Goal: Information Seeking & Learning: Learn about a topic

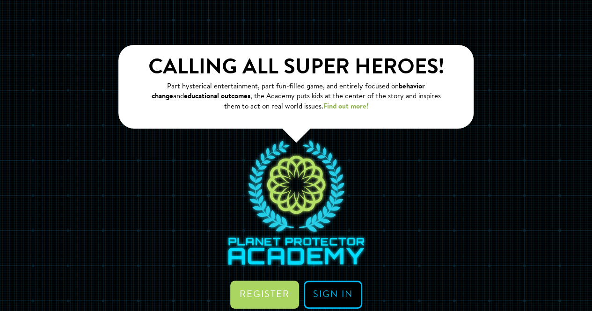
scroll to position [45, 0]
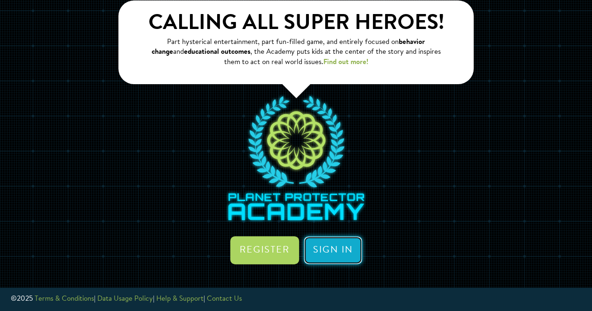
click at [325, 252] on link "Sign in" at bounding box center [332, 250] width 58 height 28
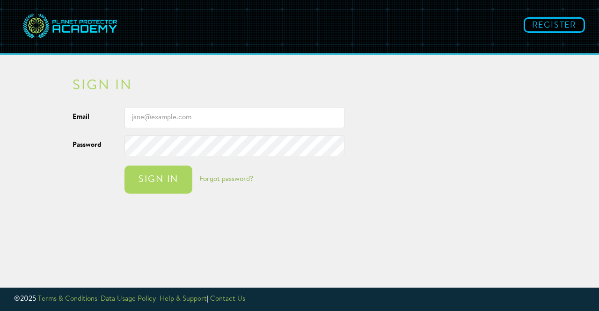
type input "[EMAIL_ADDRESS][DOMAIN_NAME]"
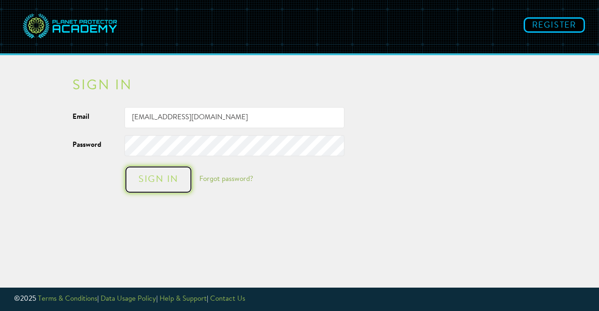
click at [172, 175] on div "Sign in" at bounding box center [158, 179] width 49 height 9
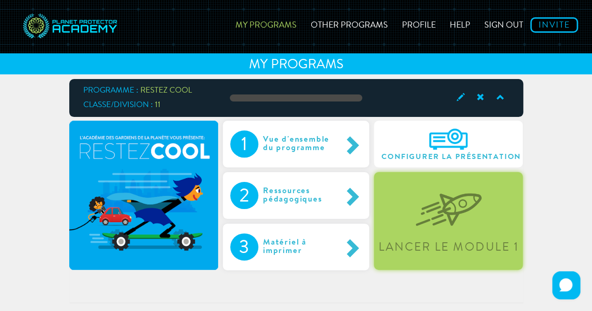
click at [412, 214] on div "Lancer le module 1" at bounding box center [448, 221] width 149 height 98
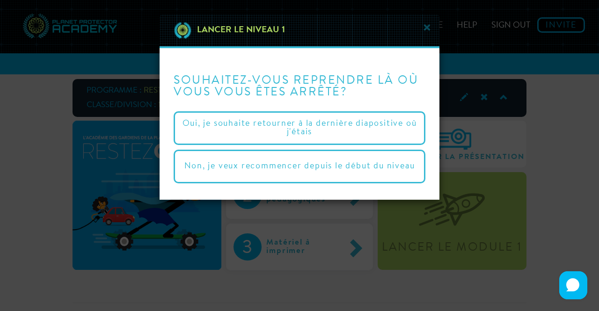
click at [444, 214] on div "× Lancer le niveau 1 Souhaitez-vous reprendre là où vous vous êtes arrêté? [PER…" at bounding box center [299, 155] width 599 height 311
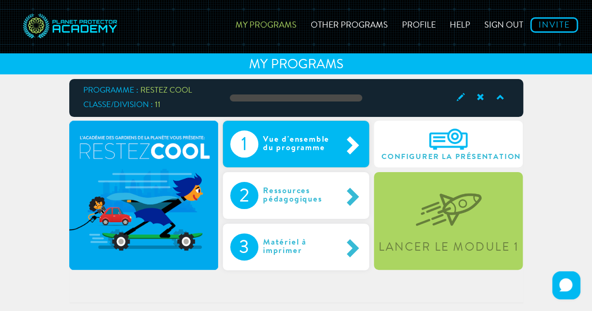
click at [310, 129] on div "1 Vue d'ensemble du programme" at bounding box center [296, 144] width 146 height 47
click at [302, 123] on div "1 Vue d'ensemble du programme" at bounding box center [296, 144] width 146 height 47
click at [291, 127] on div "1 Vue d'ensemble du programme" at bounding box center [296, 144] width 146 height 47
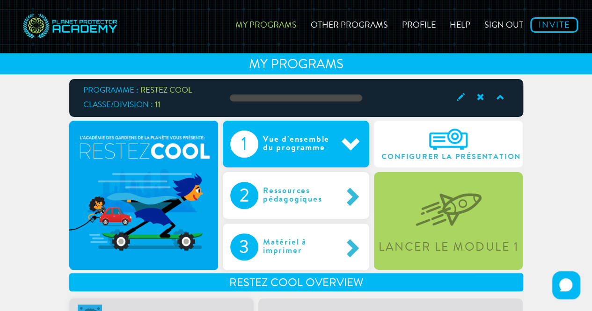
click at [313, 131] on div "Vue d'ensemble du programme" at bounding box center [299, 143] width 83 height 27
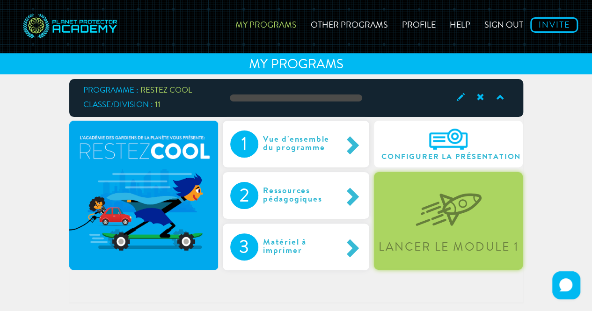
click at [432, 227] on div "Lancer le module 1" at bounding box center [448, 221] width 149 height 98
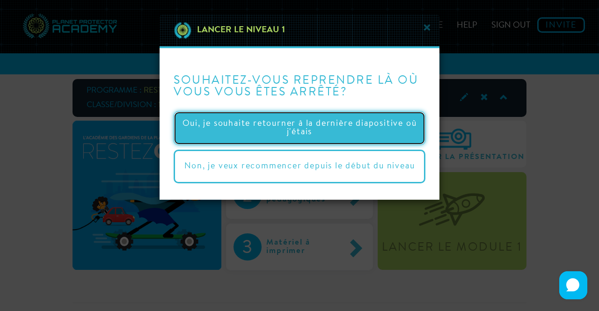
click at [349, 124] on button "Oui, je souhaite retourner à la dernière diapositive où j'étais" at bounding box center [299, 128] width 252 height 34
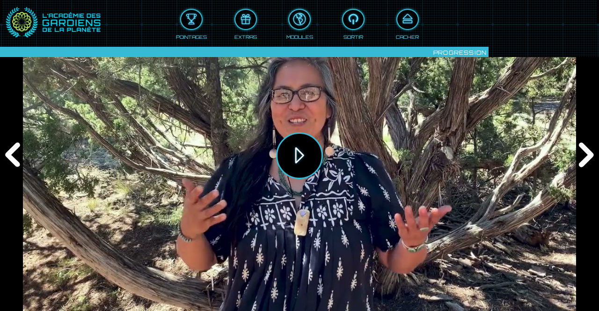
click at [293, 157] on button "Jouer" at bounding box center [299, 155] width 47 height 47
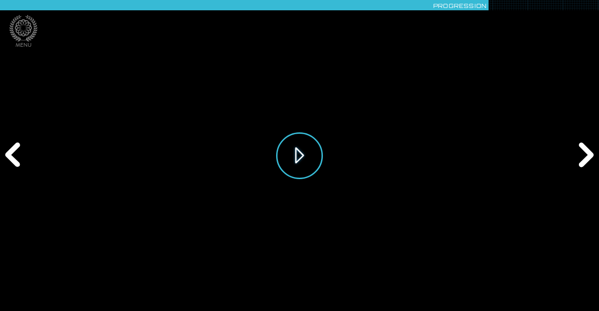
click at [293, 152] on button "Jouer" at bounding box center [299, 155] width 47 height 47
click at [305, 160] on button "Jouer" at bounding box center [299, 155] width 47 height 47
click at [583, 156] on div "Suivant" at bounding box center [584, 156] width 29 height 94
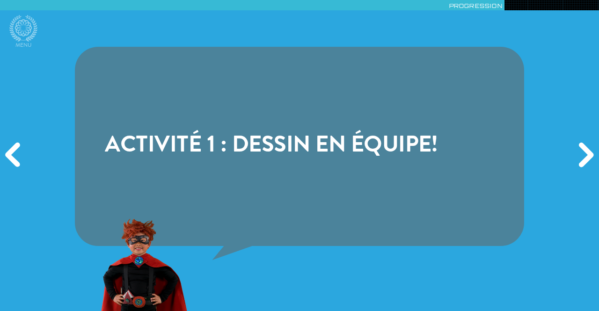
click at [584, 158] on div "Suivant" at bounding box center [584, 156] width 29 height 94
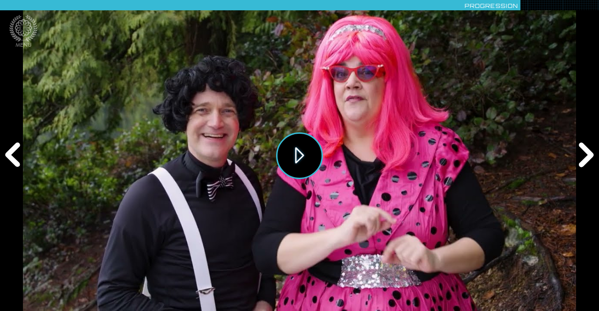
click at [299, 160] on button "Jouer" at bounding box center [299, 155] width 47 height 47
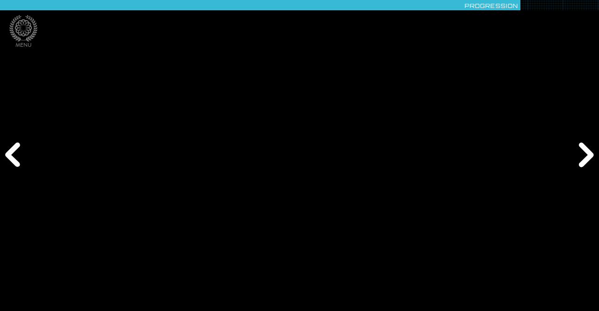
click at [587, 154] on div "Suivant" at bounding box center [584, 156] width 29 height 94
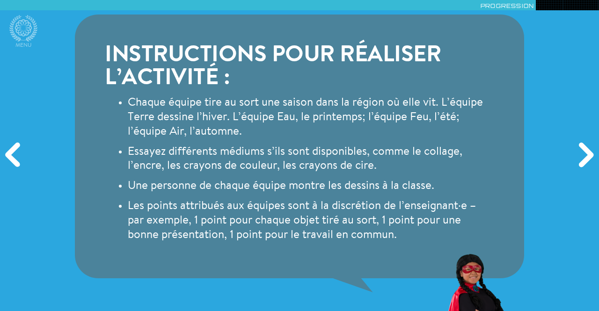
click at [583, 154] on div "Suivant" at bounding box center [584, 156] width 29 height 94
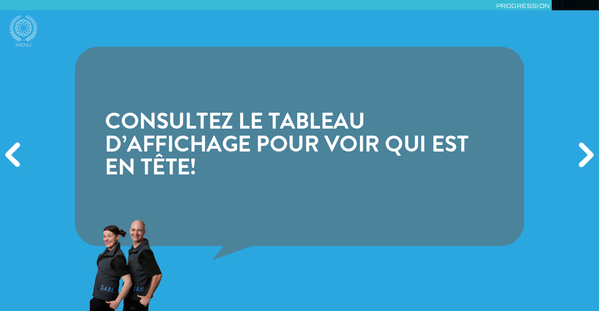
click at [585, 154] on div "Suivant" at bounding box center [584, 156] width 29 height 94
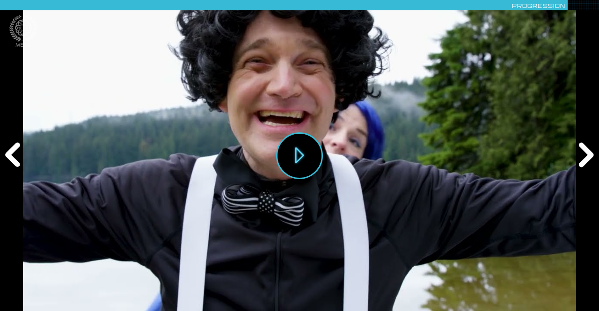
click at [585, 154] on div "Suivant" at bounding box center [584, 156] width 29 height 94
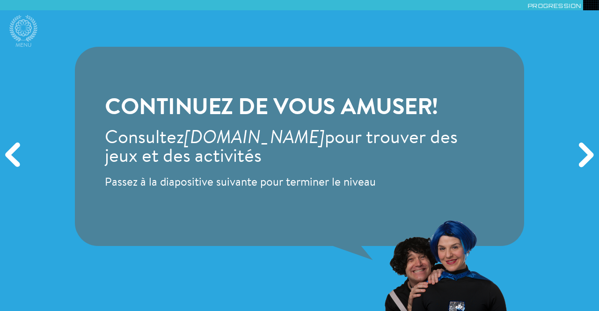
click at [585, 154] on div "Suivant" at bounding box center [584, 156] width 29 height 94
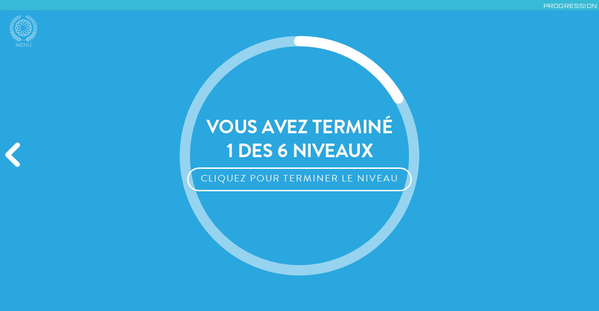
click at [11, 150] on div "Précédent" at bounding box center [14, 156] width 29 height 94
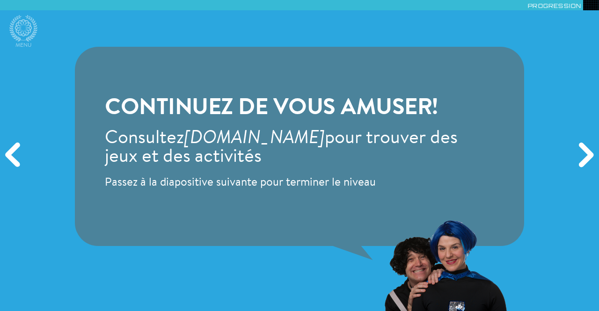
click at [12, 152] on div "Précédent" at bounding box center [14, 156] width 29 height 94
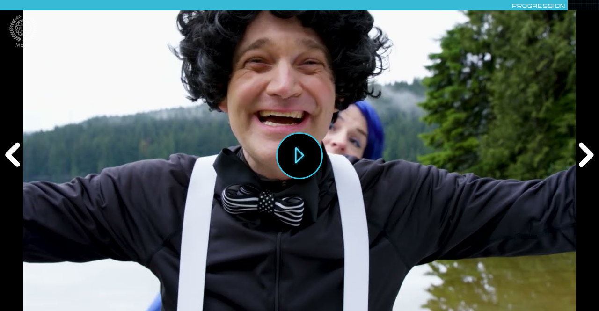
click at [12, 152] on div "Précédent" at bounding box center [14, 156] width 29 height 94
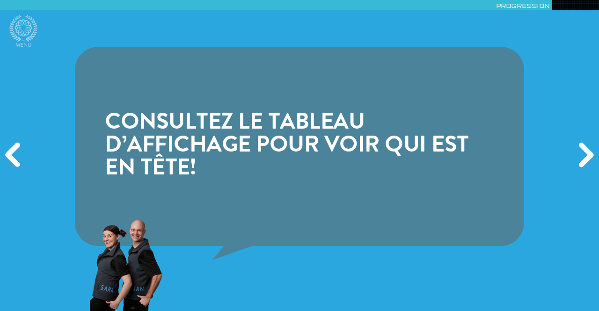
click at [12, 152] on div "Précédent" at bounding box center [14, 156] width 29 height 94
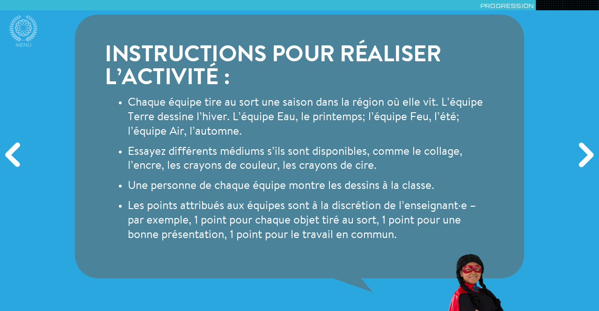
click at [15, 150] on div "Précédent" at bounding box center [14, 156] width 29 height 94
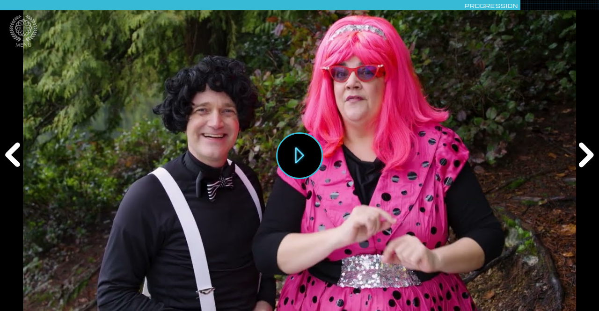
click at [16, 152] on div "Précédent" at bounding box center [14, 156] width 29 height 94
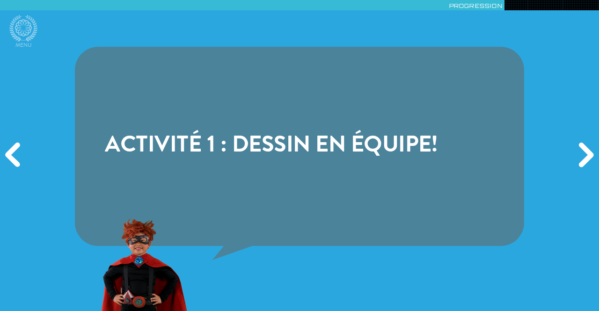
click at [16, 152] on div "Précédent" at bounding box center [14, 156] width 29 height 94
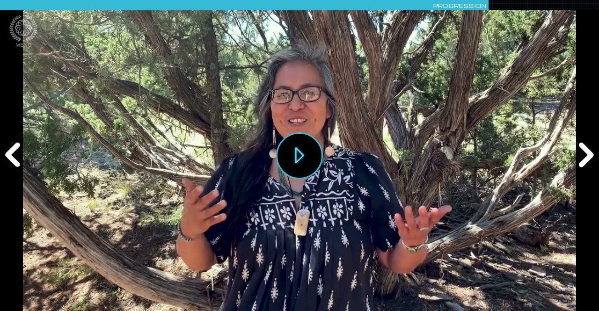
click at [16, 152] on div "Précédent" at bounding box center [14, 156] width 29 height 94
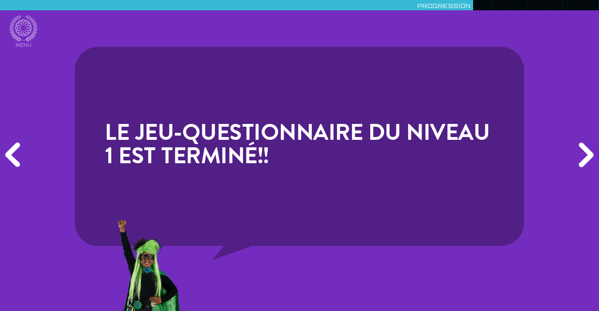
click at [588, 160] on div "Suivant" at bounding box center [584, 156] width 29 height 94
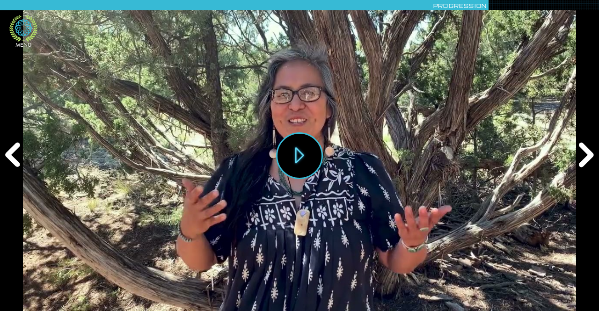
click at [25, 33] on icon at bounding box center [23, 28] width 28 height 27
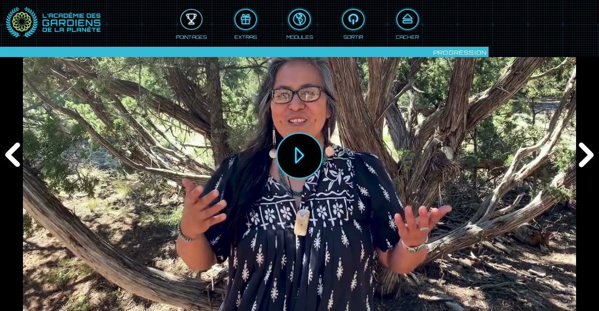
click at [189, 23] on div at bounding box center [191, 19] width 21 height 15
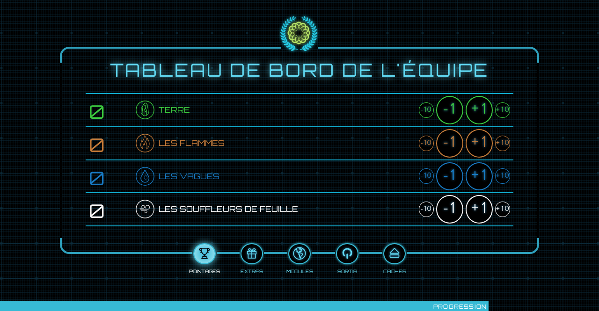
click at [483, 180] on div "+1" at bounding box center [478, 176] width 27 height 29
click at [478, 131] on div "+1" at bounding box center [478, 143] width 27 height 29
click at [391, 253] on div at bounding box center [394, 253] width 21 height 15
